Goal: Transaction & Acquisition: Purchase product/service

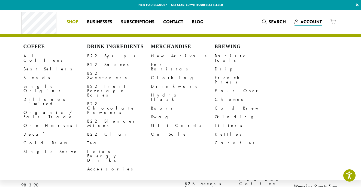
click at [71, 20] on span "Shop" at bounding box center [72, 22] width 12 height 7
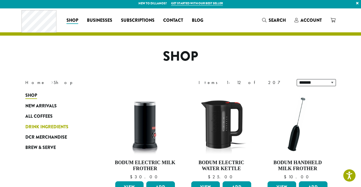
scroll to position [2, 0]
click at [36, 116] on span "All Coffees" at bounding box center [38, 116] width 27 height 7
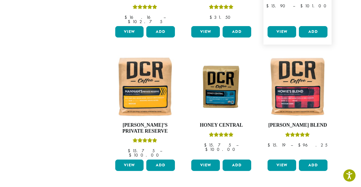
scroll to position [419, 0]
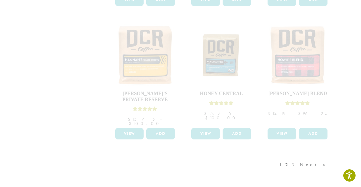
scroll to position [451, 0]
click at [312, 157] on div "1 2 3 Next »" at bounding box center [305, 170] width 54 height 26
click at [323, 157] on div "1 2 3 Next »" at bounding box center [305, 170] width 54 height 26
click at [323, 158] on div "1 2 3 Next »" at bounding box center [305, 171] width 54 height 26
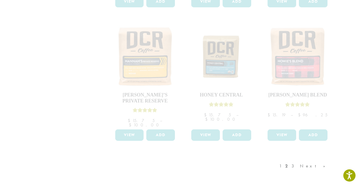
scroll to position [449, 0]
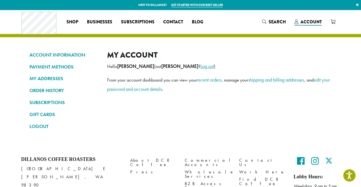
click at [200, 67] on link "Log out" at bounding box center [206, 66] width 13 height 6
